Goal: Task Accomplishment & Management: Manage account settings

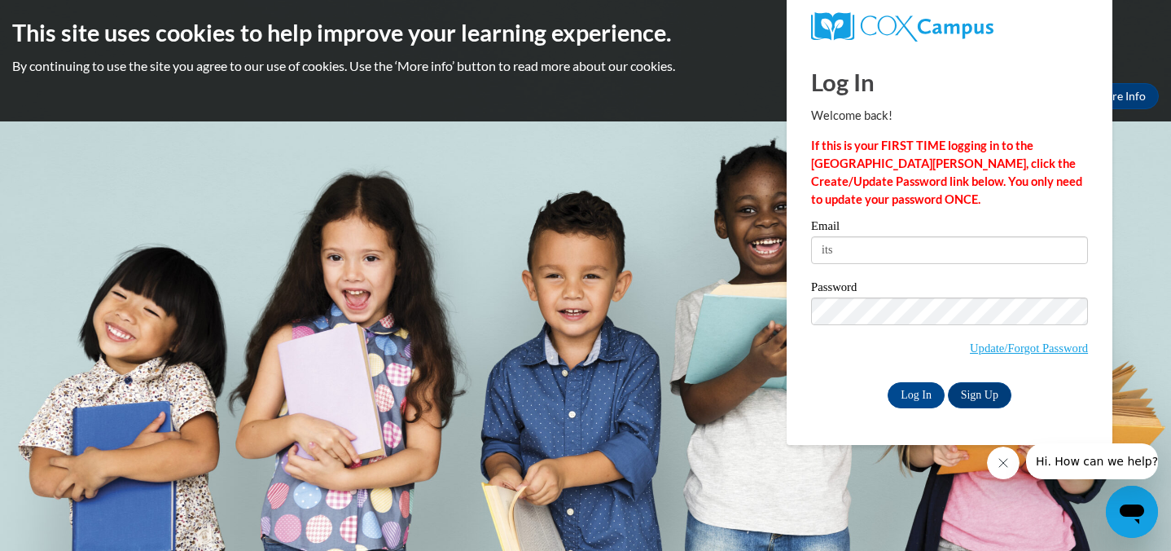
type input "itskennedyfelton@gmail.com"
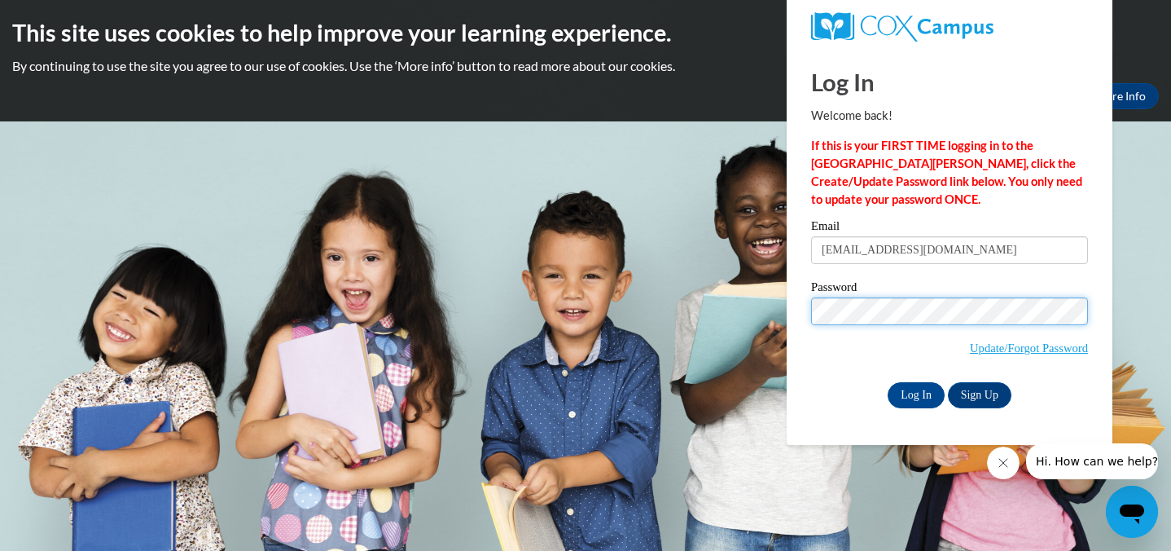
click at [888, 382] on input "Log In" at bounding box center [916, 395] width 57 height 26
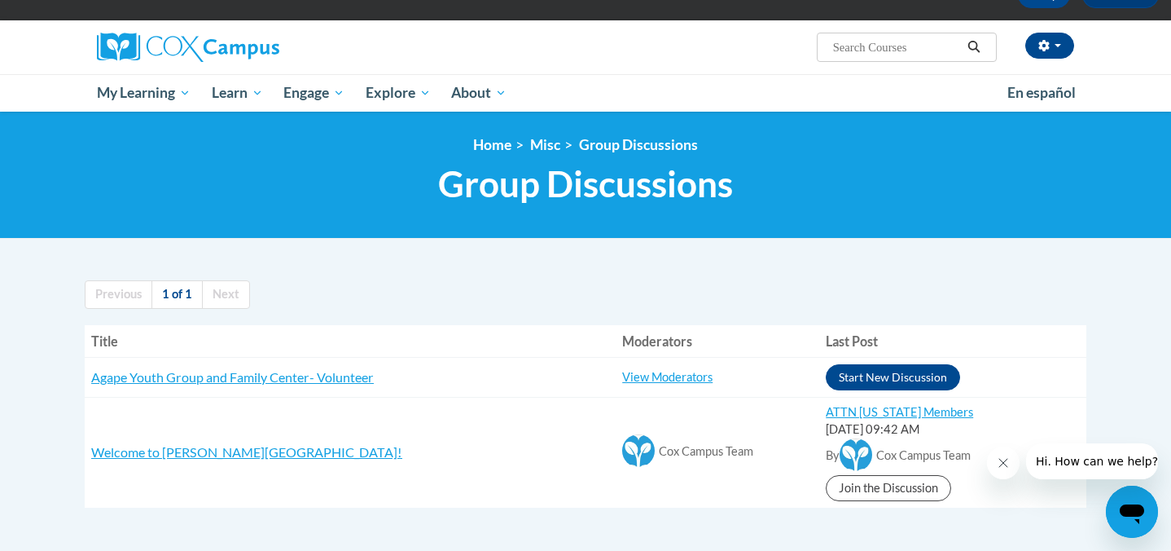
scroll to position [103, 0]
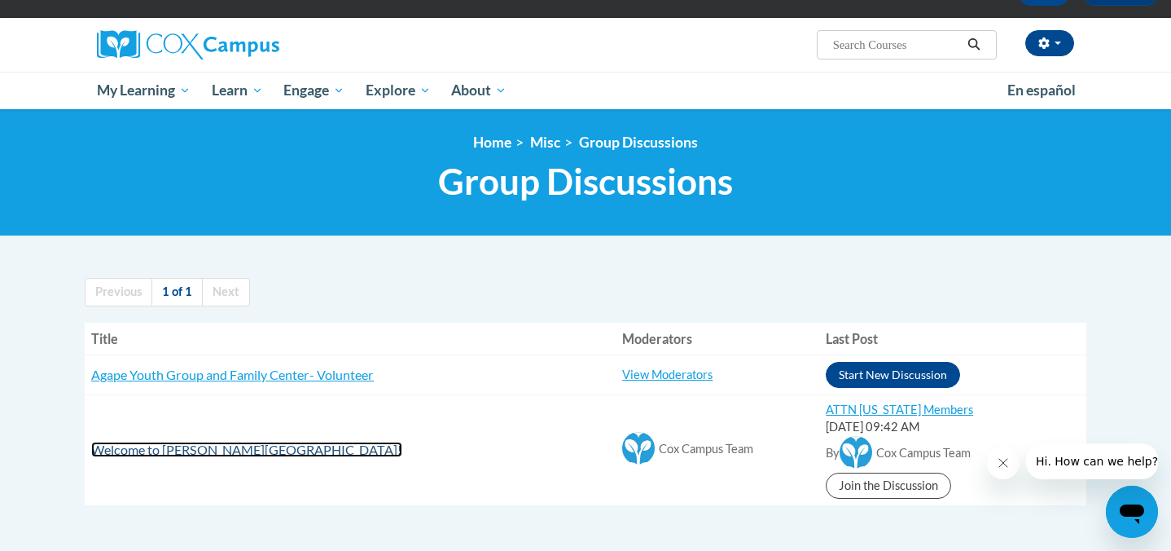
click at [228, 457] on span "Welcome to [GEOGRAPHIC_DATA]!" at bounding box center [246, 448] width 311 height 15
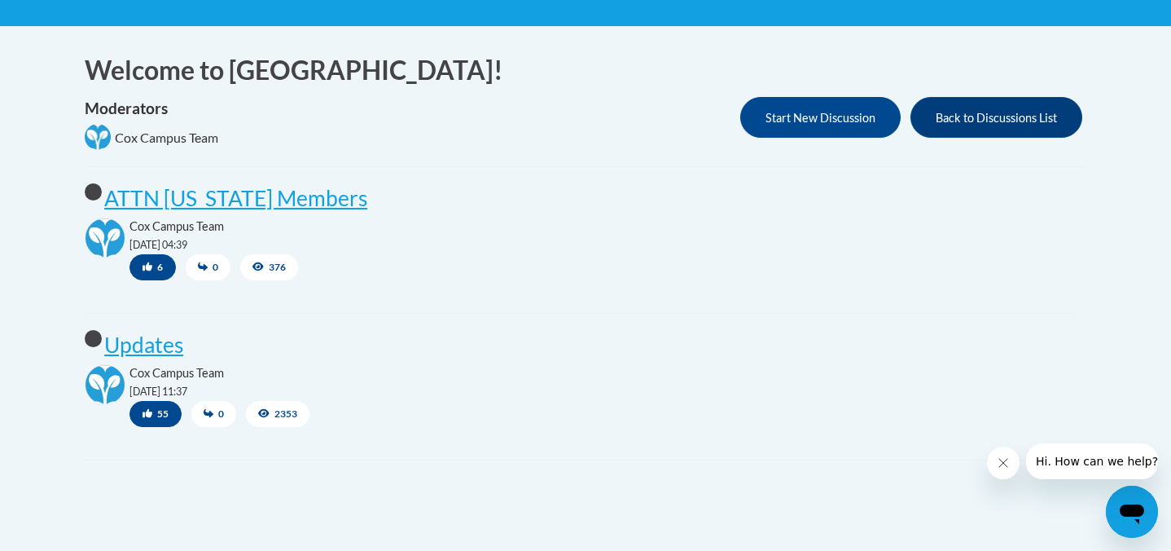
scroll to position [297, 0]
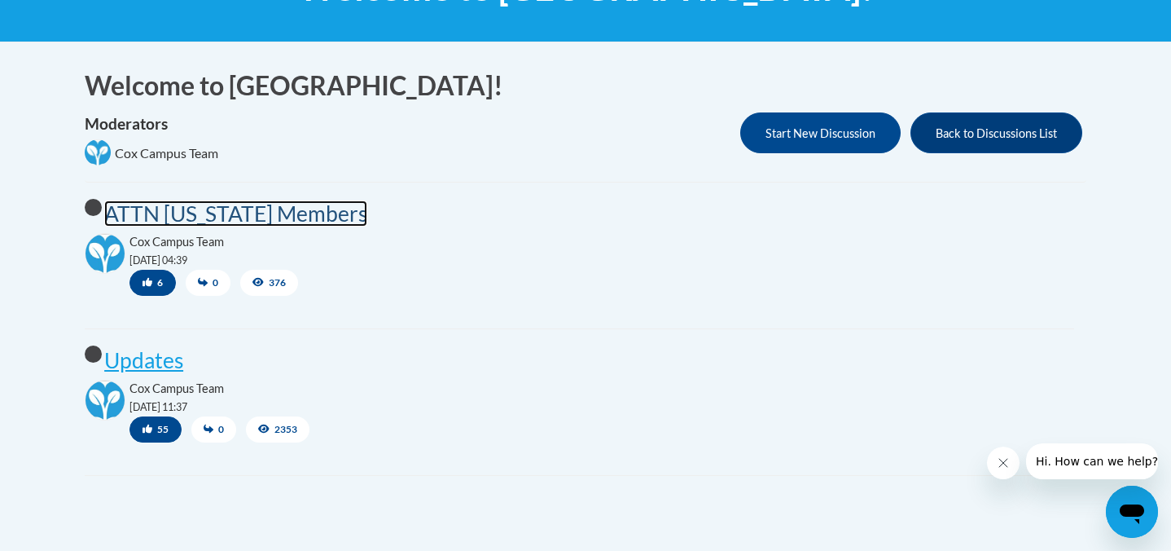
click at [279, 215] on post "ATTN Georgia Members" at bounding box center [235, 213] width 263 height 26
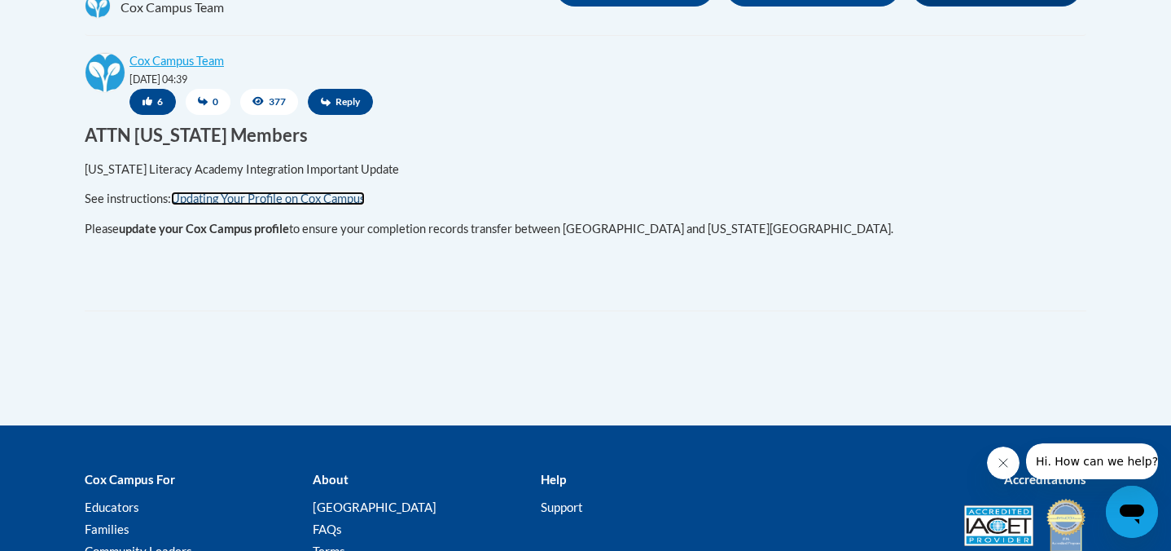
click at [277, 203] on link "Updating Your Profile on Cox Campus" at bounding box center [268, 198] width 194 height 14
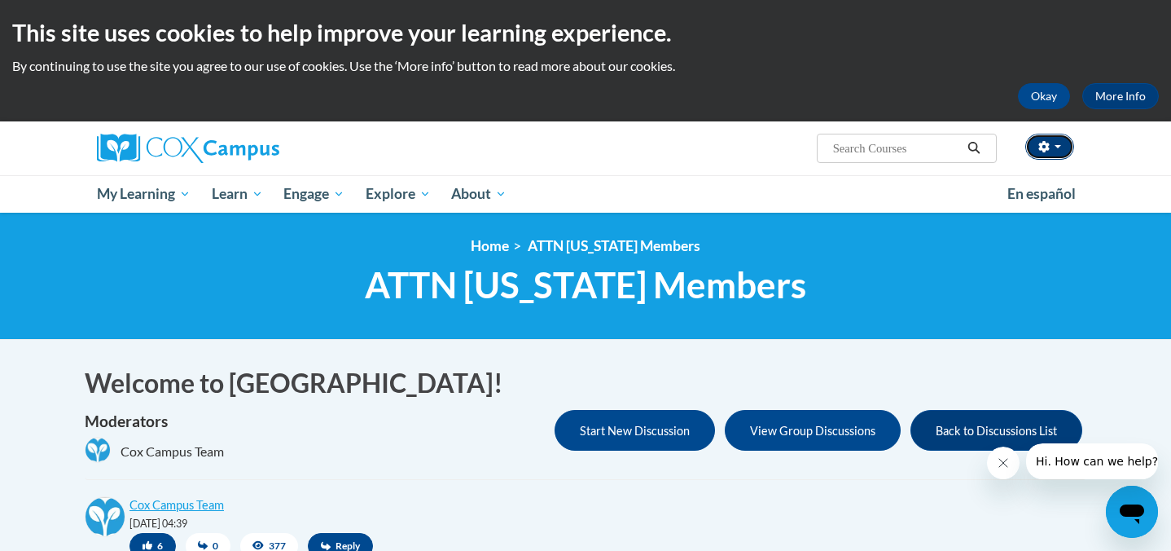
click at [1052, 143] on button "button" at bounding box center [1049, 147] width 49 height 26
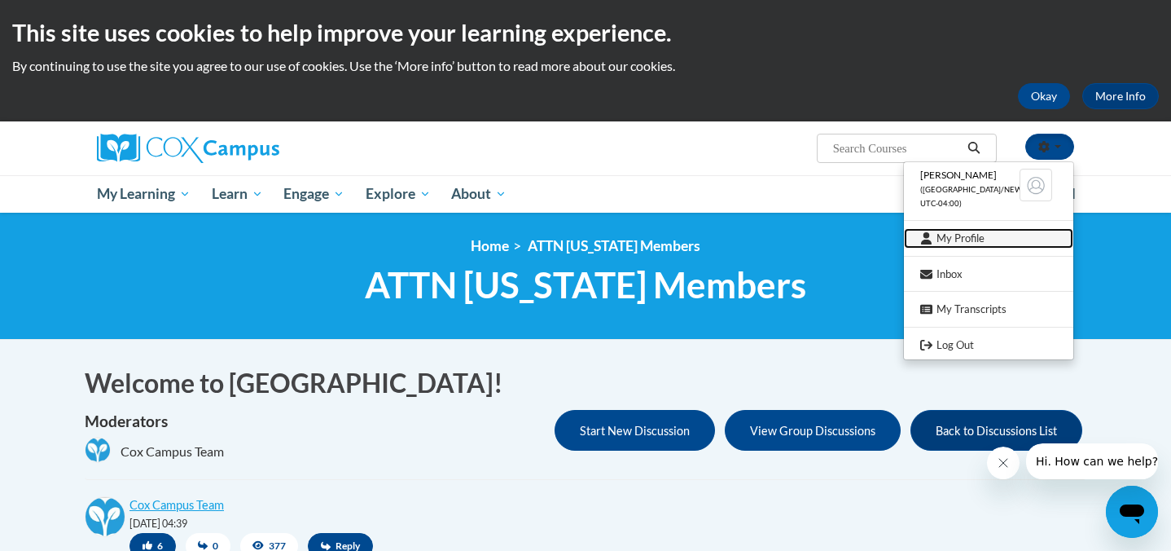
click at [960, 242] on link "My Profile" at bounding box center [988, 238] width 169 height 20
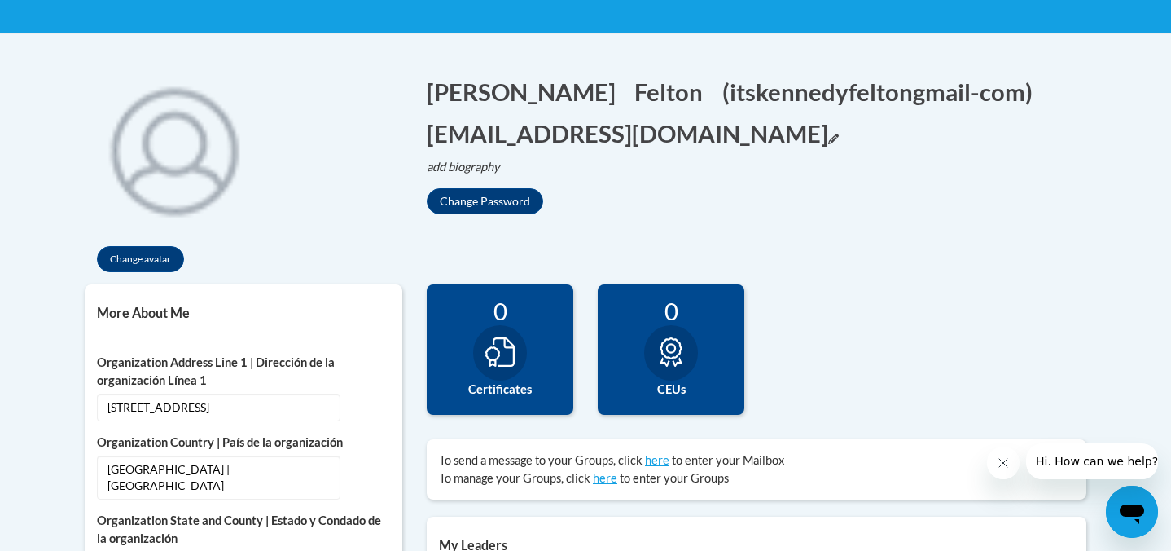
scroll to position [322, 0]
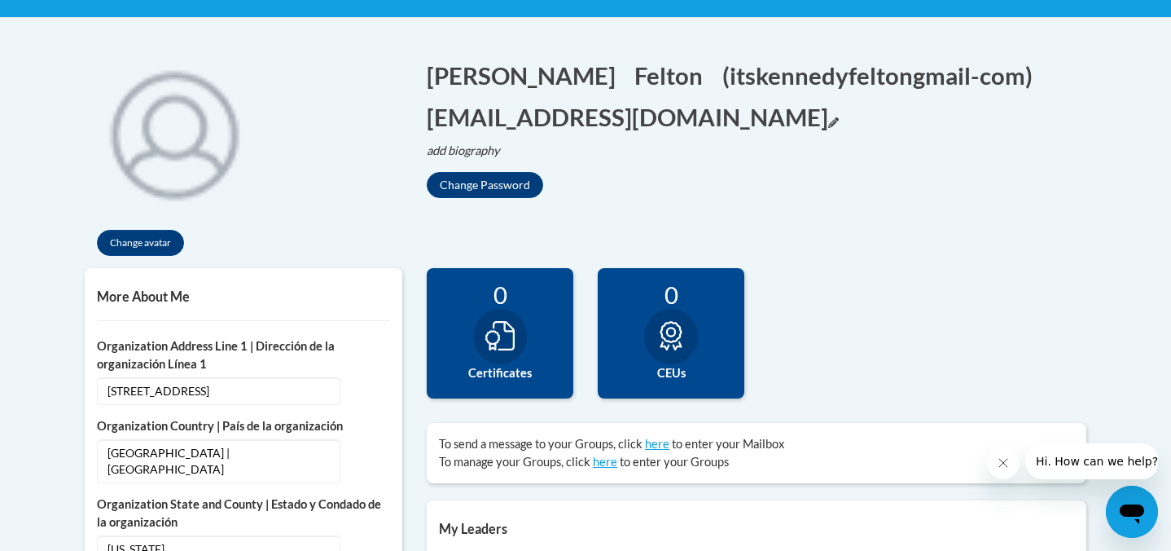
click at [740, 121] on button "itskennedyfelton@gmail.com Edit" at bounding box center [633, 116] width 412 height 33
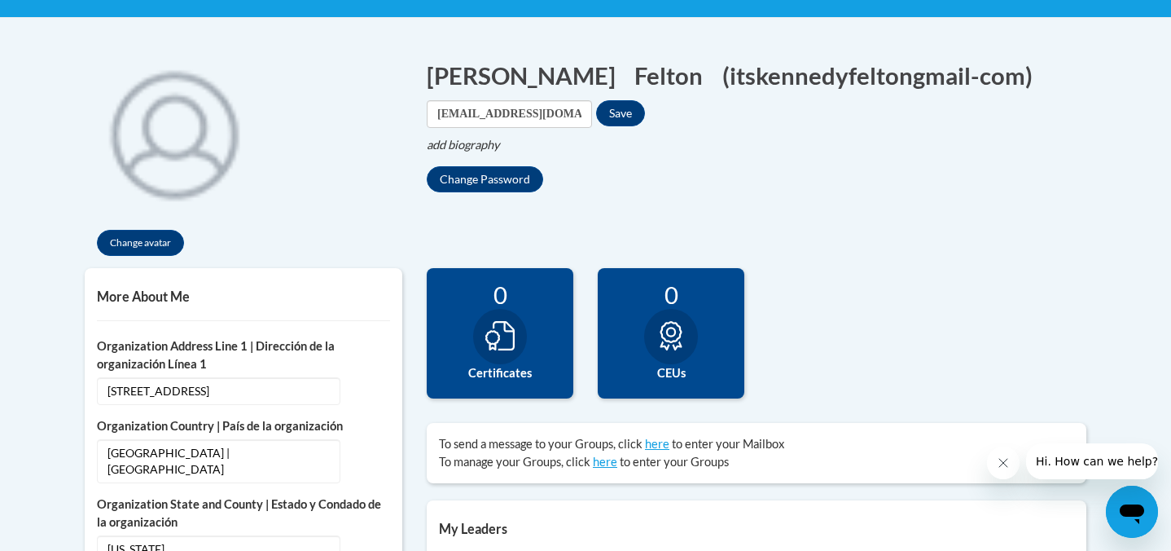
click at [609, 169] on div "Change Password" at bounding box center [757, 179] width 660 height 26
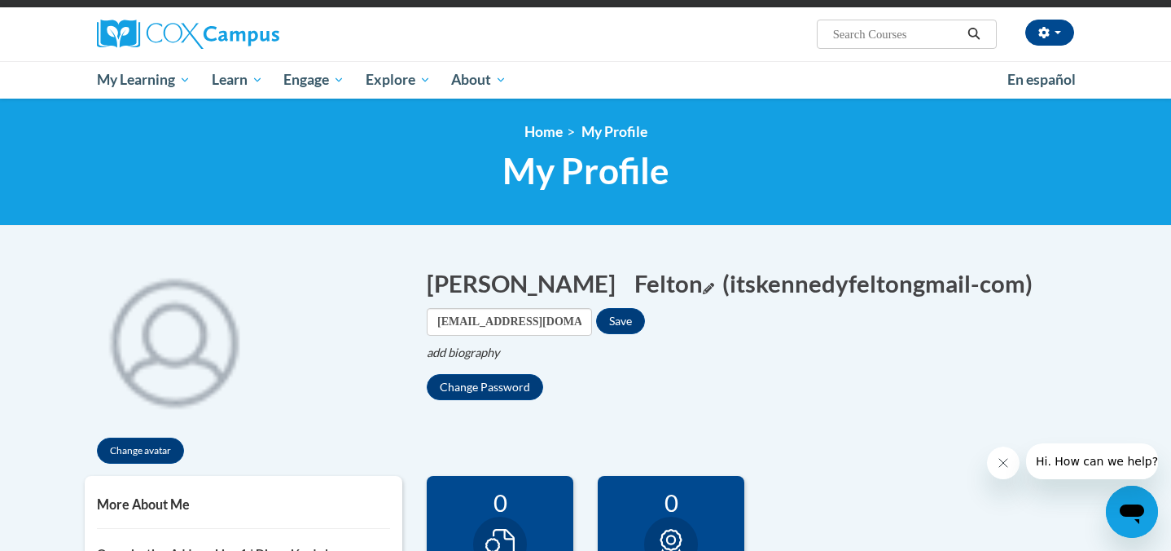
scroll to position [117, 0]
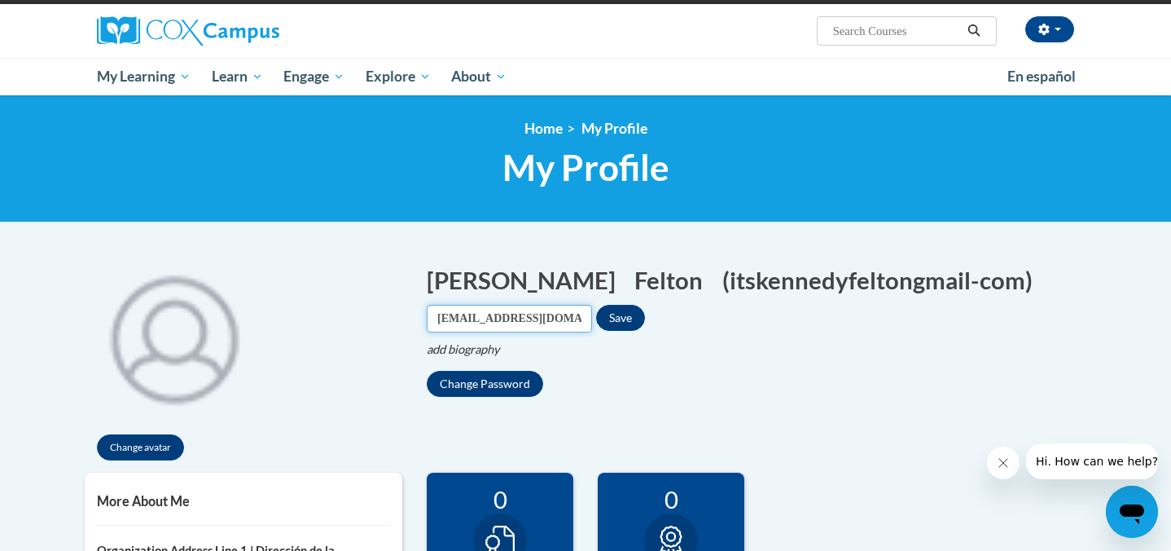
drag, startPoint x: 574, startPoint y: 318, endPoint x: 402, endPoint y: 309, distance: 172.9
click at [402, 309] on div "Change avatar Kennedy Edit Screen Name Kennedy Save Felton Edit Screen Name Fel…" at bounding box center [585, 360] width 1026 height 226
type input "itskennedyfelton@gmail.com"
click at [634, 292] on button "Felton Edit" at bounding box center [673, 279] width 79 height 33
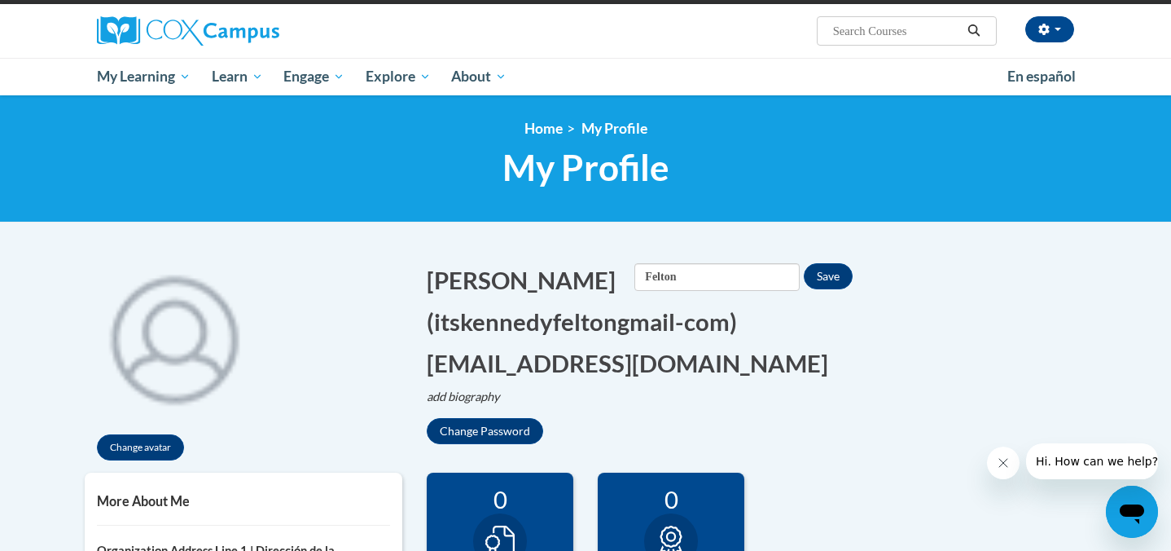
click at [612, 374] on div "Kennedy Edit Screen Name Kennedy Save Felton Edit Screen Name Felton Save (itsk…" at bounding box center [757, 353] width 660 height 181
click at [673, 366] on div "Kennedy Edit Screen Name Kennedy Save Felton Edit Screen Name Felton Save (itsk…" at bounding box center [757, 353] width 660 height 181
click at [746, 257] on div "Kennedy Edit Screen Name Kennedy Save Felton Edit Screen Name Felton Save (itsk…" at bounding box center [757, 345] width 684 height 197
click at [746, 292] on div "Screen Name Felton Save" at bounding box center [743, 279] width 218 height 33
click at [804, 287] on button "Save" at bounding box center [828, 276] width 49 height 26
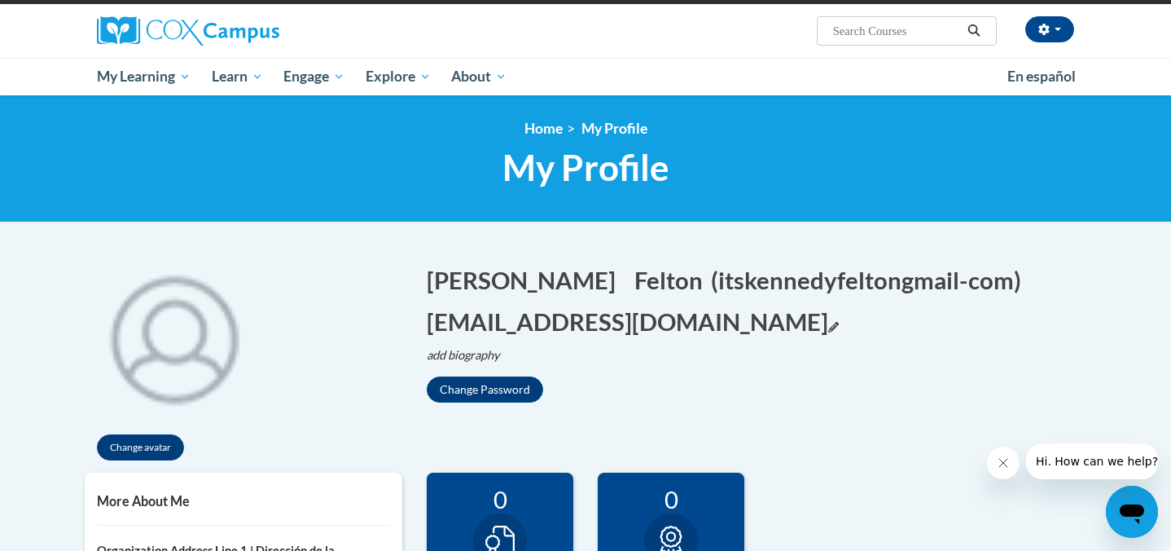
click at [662, 326] on button "itskennedyfelton@gmail.com Edit" at bounding box center [633, 321] width 412 height 33
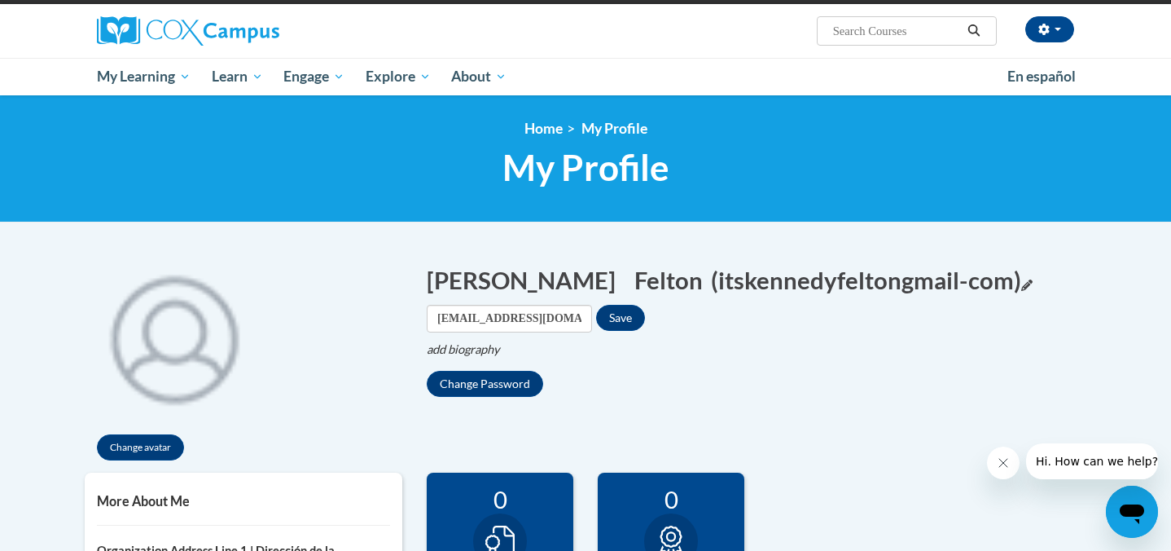
click at [761, 292] on button "(itskennedyfeltongmail-com) Edit" at bounding box center [871, 279] width 321 height 33
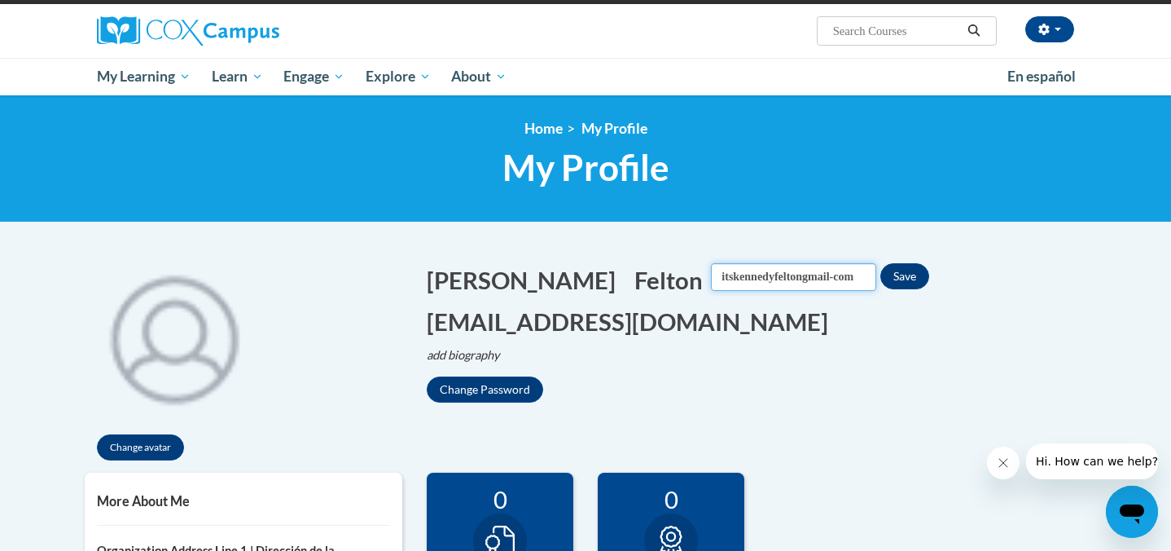
click at [711, 279] on input "itskennedyfeltongmail-com" at bounding box center [793, 277] width 165 height 28
type input "[PERSON_NAME]"
click at [839, 273] on h1 "Kennedy Edit Screen Name Kennedy Save Felton Screen Name Felton Save (itskenned…" at bounding box center [757, 300] width 660 height 75
click at [880, 273] on button "Save" at bounding box center [904, 276] width 49 height 26
click at [502, 274] on button "Kennedy Edit" at bounding box center [527, 279] width 200 height 33
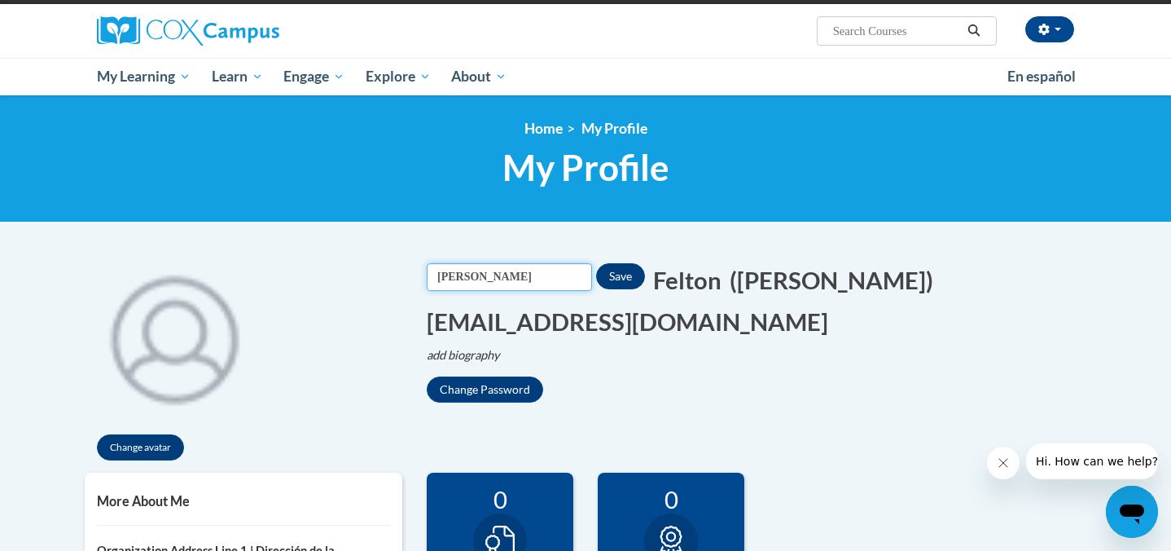
click at [524, 279] on input "Kennedy" at bounding box center [509, 277] width 165 height 28
click at [620, 274] on button "Save" at bounding box center [620, 276] width 49 height 26
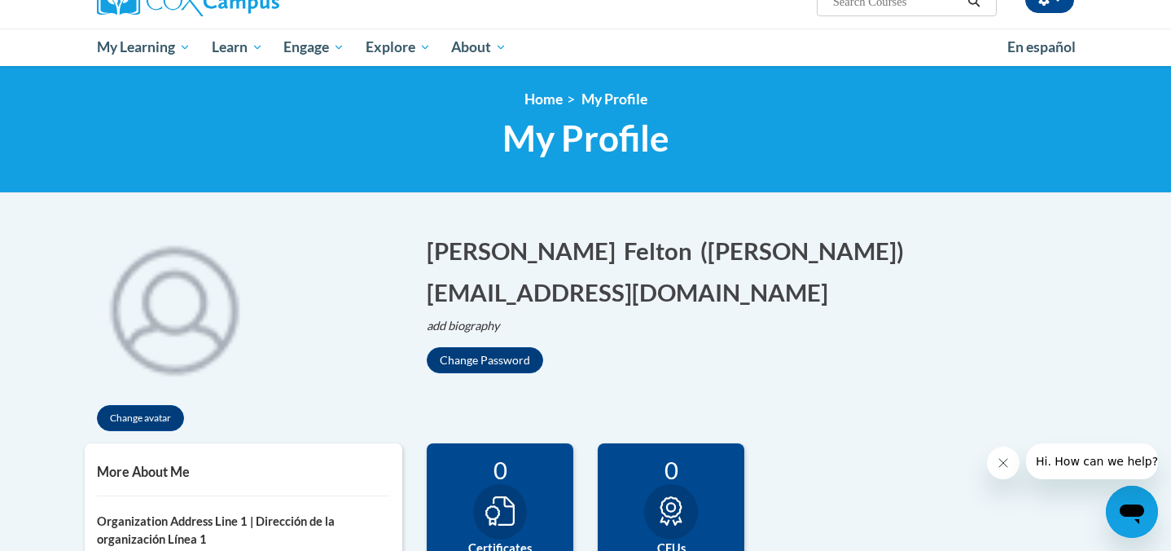
scroll to position [112, 0]
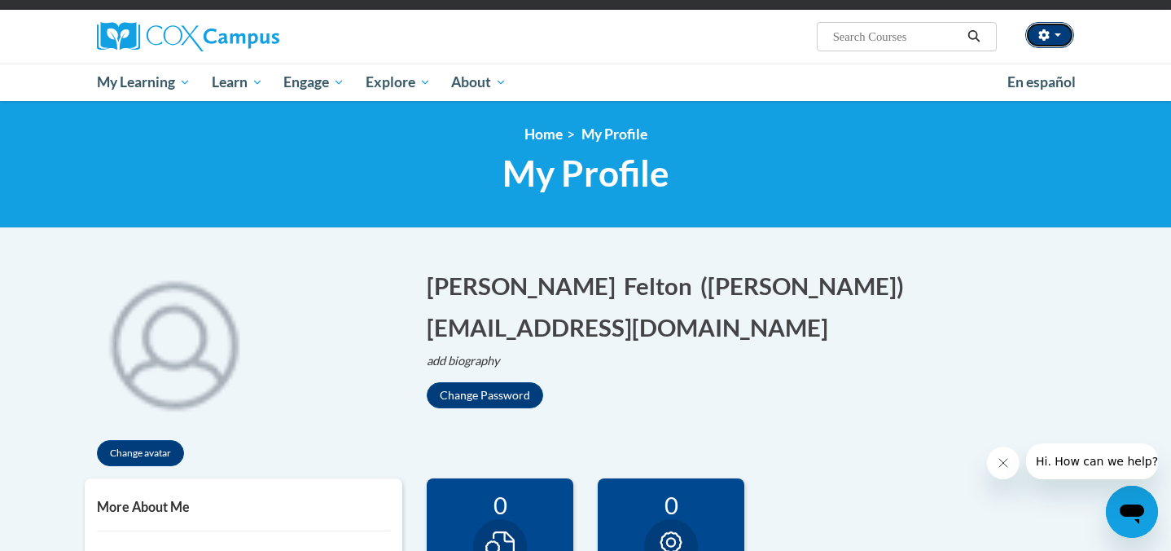
click at [1052, 32] on button "button" at bounding box center [1049, 35] width 49 height 26
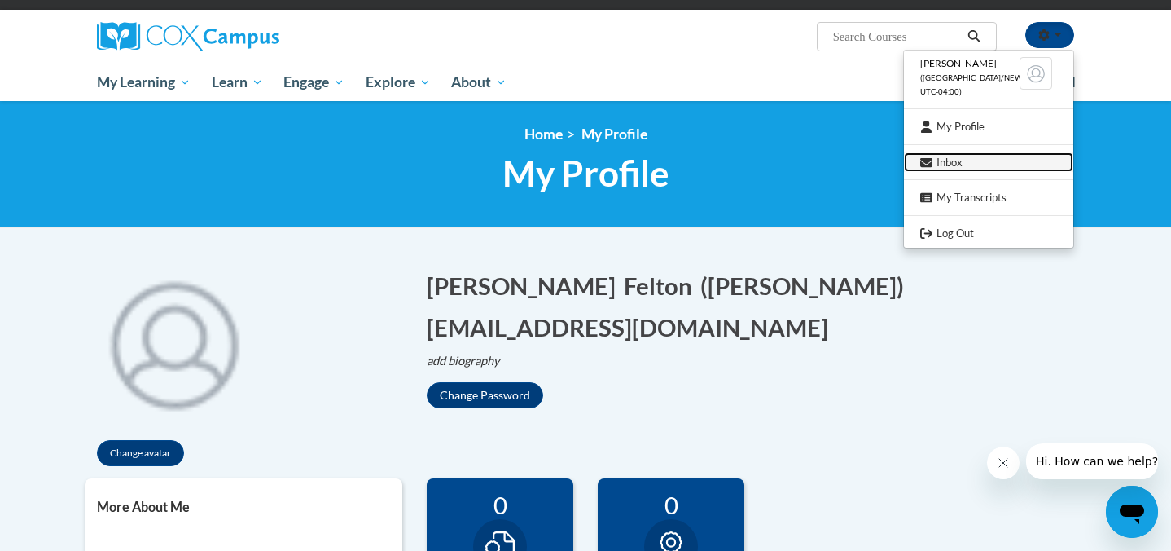
click at [964, 165] on link "Inbox" at bounding box center [988, 162] width 169 height 20
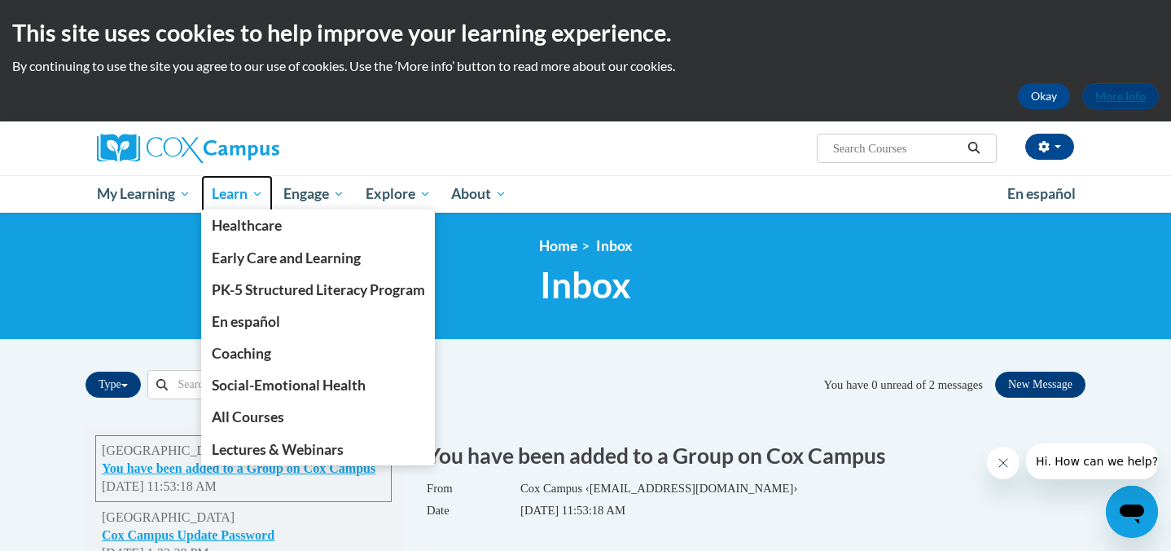
click at [239, 197] on span "Learn" at bounding box center [237, 194] width 51 height 20
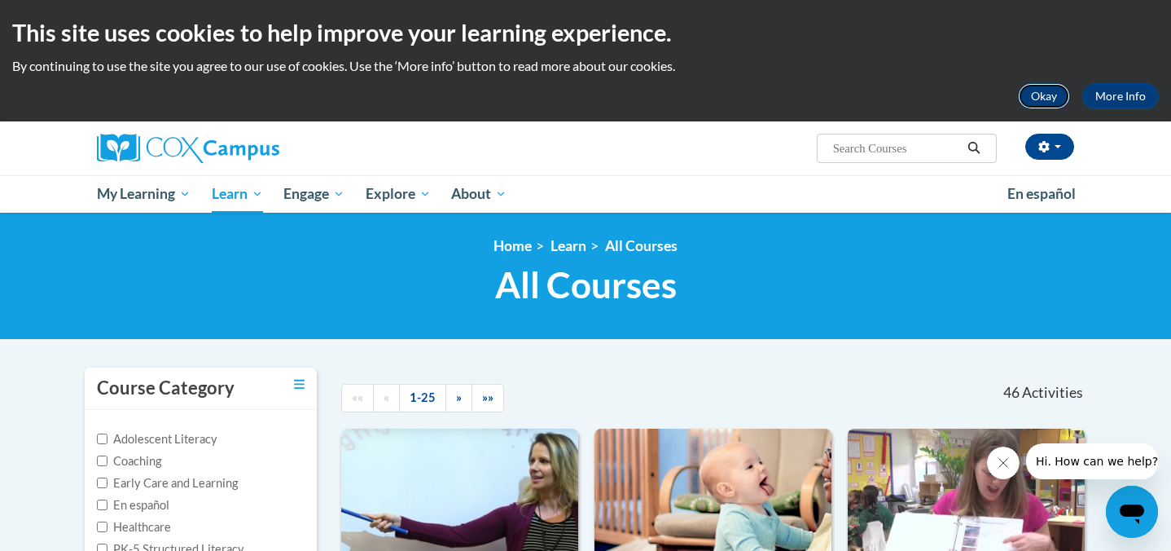
click at [1057, 101] on button "Okay" at bounding box center [1044, 96] width 52 height 26
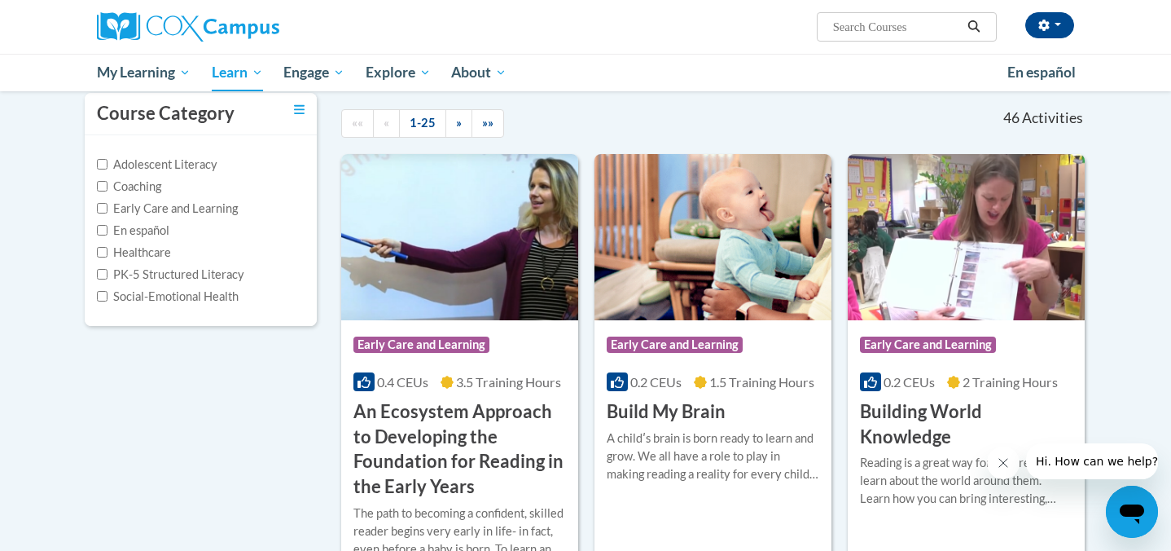
scroll to position [156, 0]
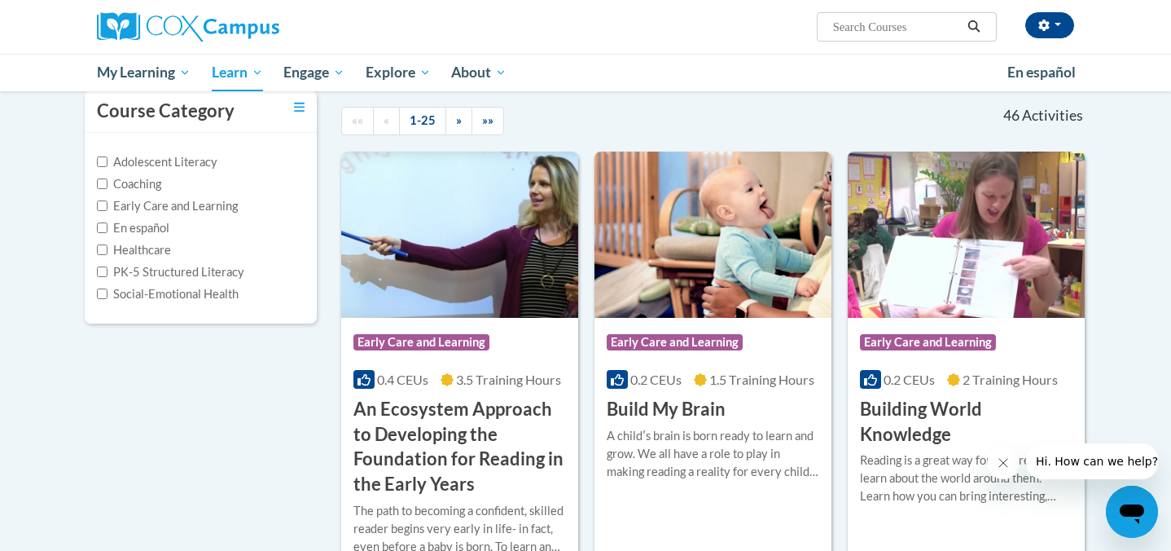
click at [1003, 462] on icon "Close message from company" at bounding box center [1003, 463] width 8 height 8
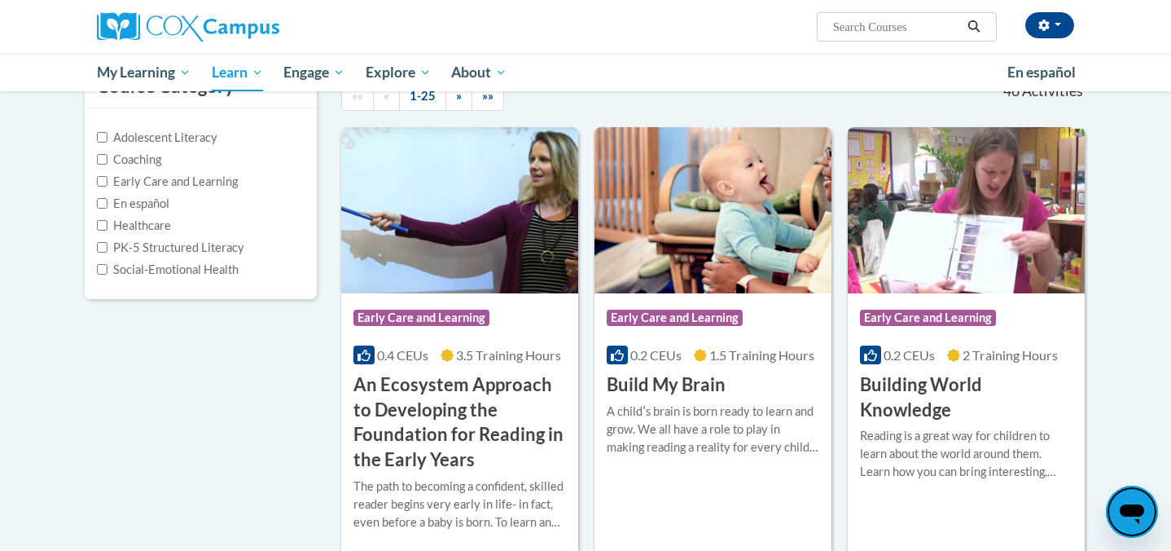
scroll to position [182, 0]
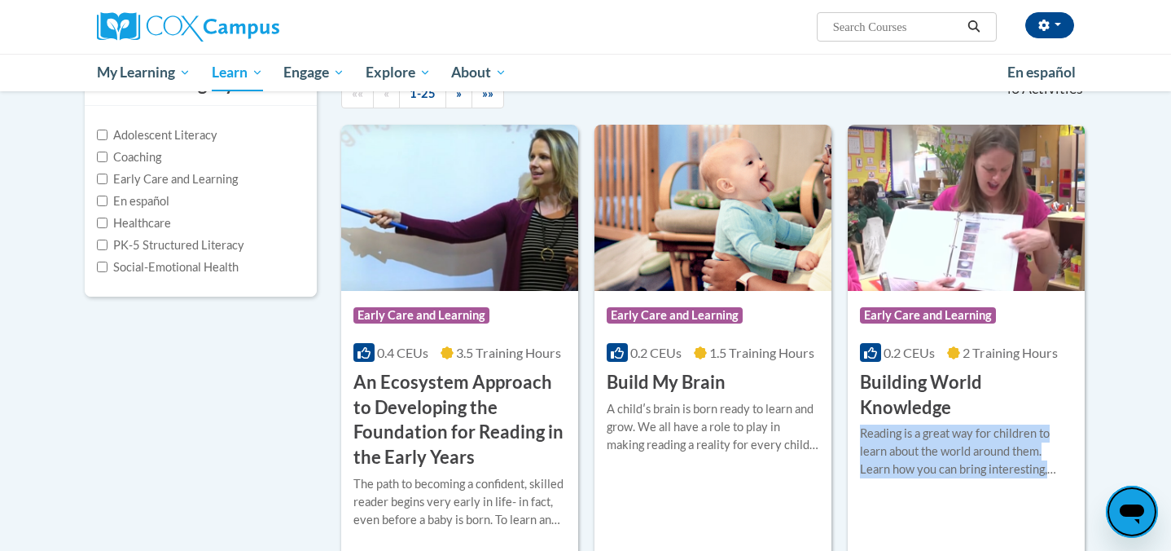
drag, startPoint x: 1095, startPoint y: 546, endPoint x: 504, endPoint y: 4, distance: 801.2
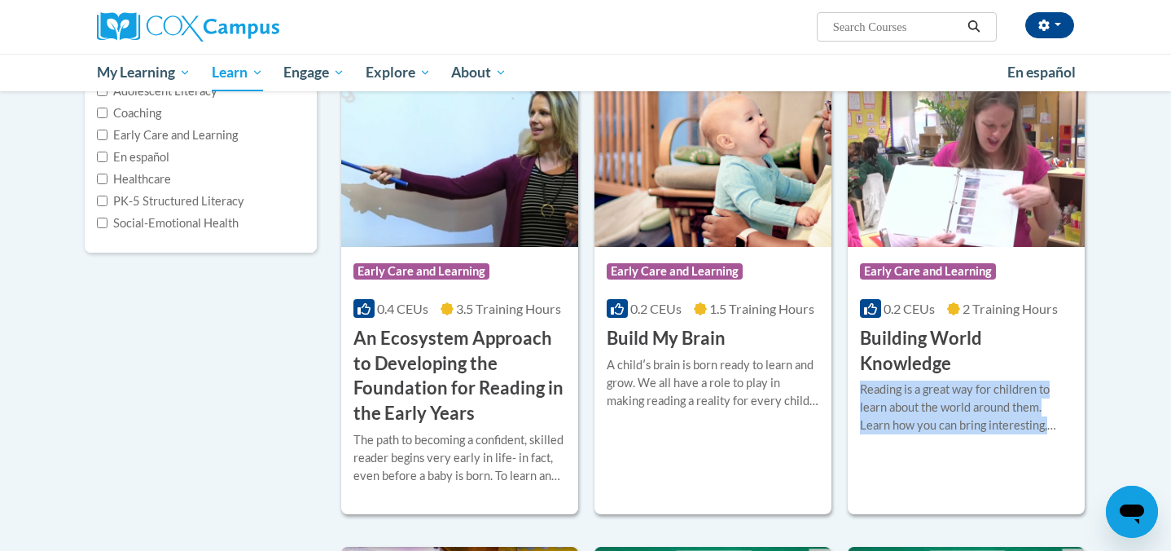
scroll to position [230, 0]
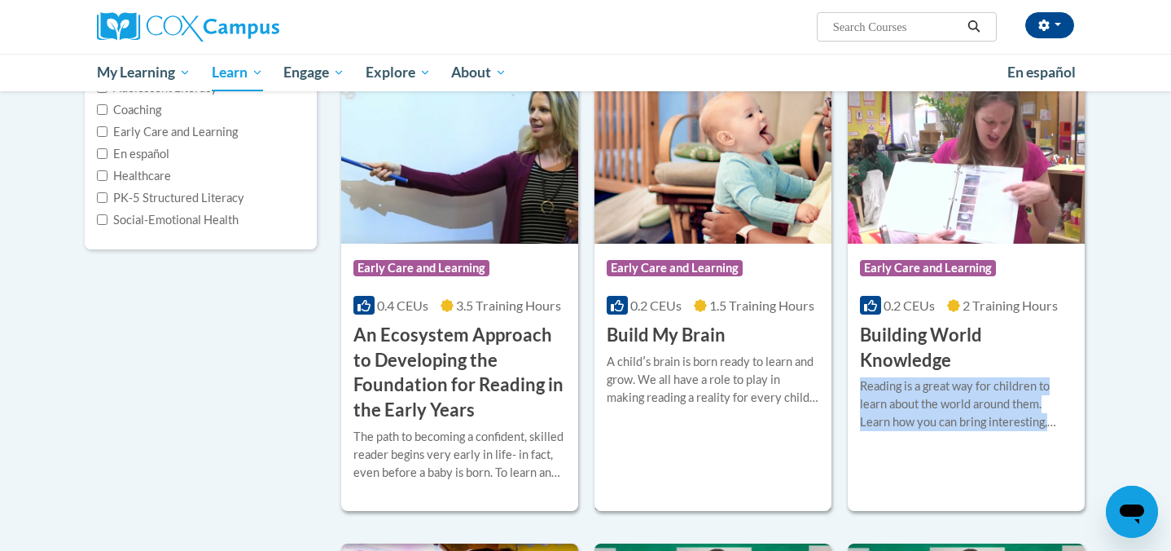
click at [752, 353] on div "A childʹs brain is born ready to learn and grow. We all have a role to play in …" at bounding box center [713, 380] width 213 height 54
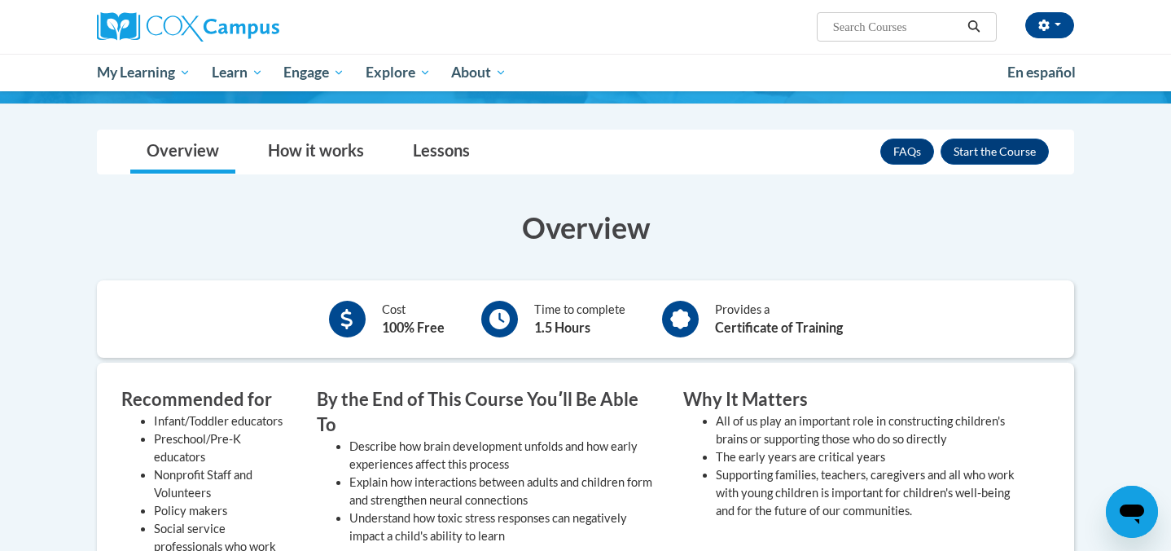
scroll to position [205, 0]
